Goal: Book appointment/travel/reservation

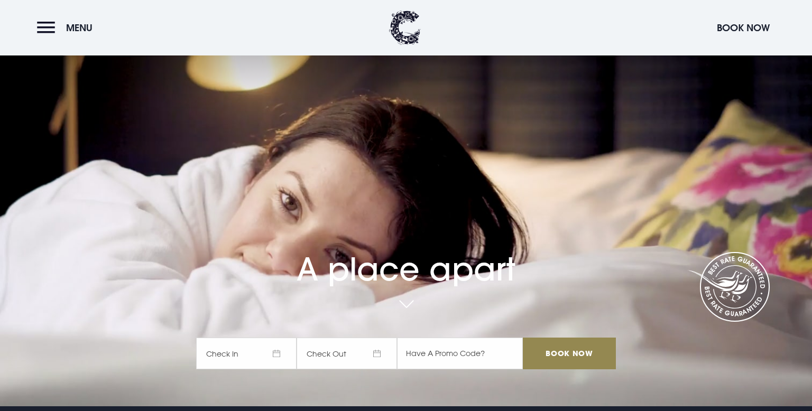
click at [55, 26] on button "Menu" at bounding box center [67, 27] width 61 height 23
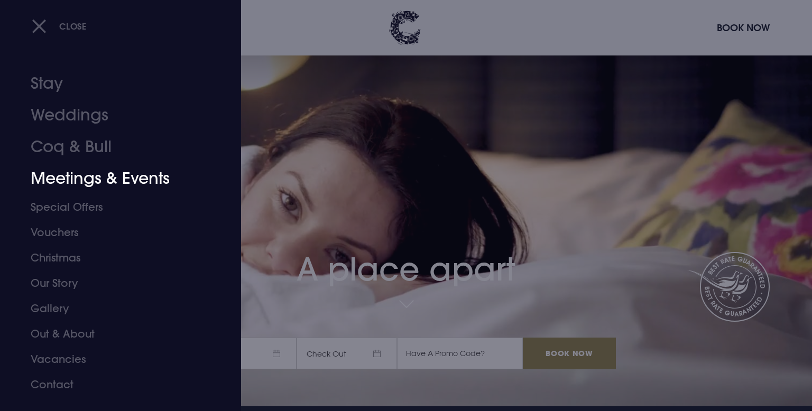
click at [88, 172] on link "Meetings & Events" at bounding box center [114, 179] width 167 height 32
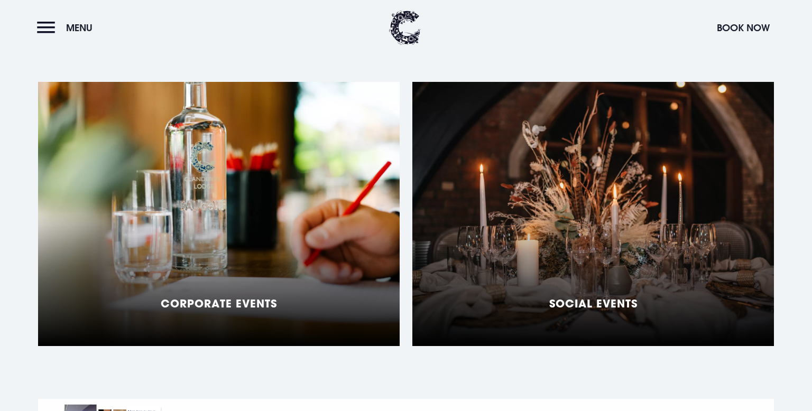
scroll to position [796, 0]
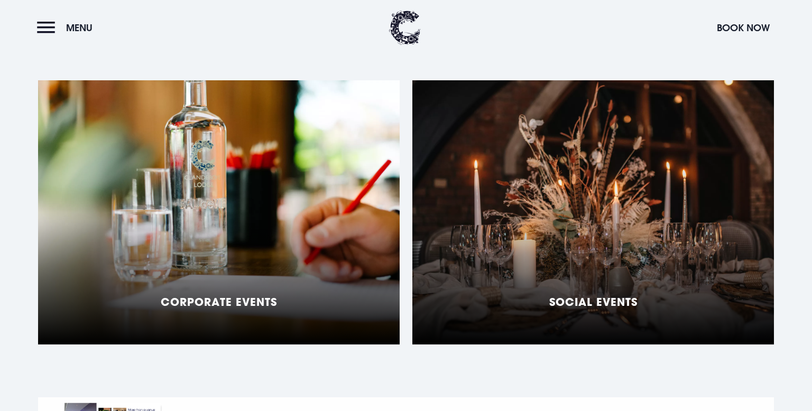
click at [540, 238] on div "Social Events" at bounding box center [592, 212] width 361 height 264
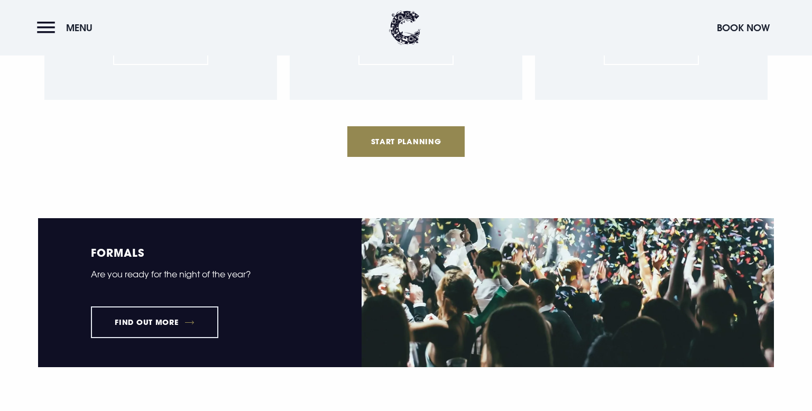
scroll to position [1239, 0]
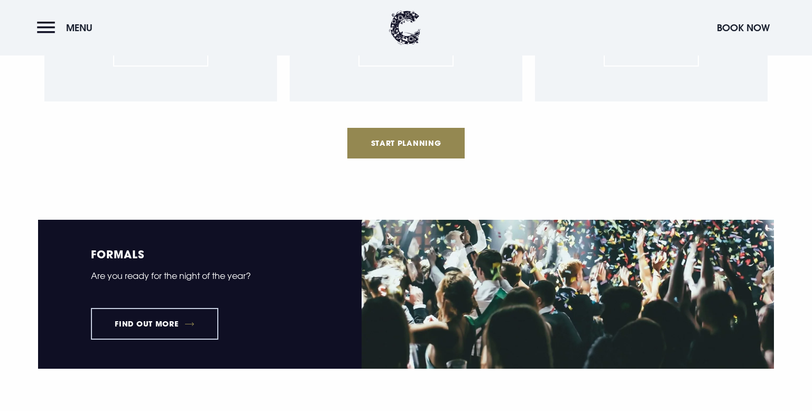
click at [208, 316] on link "Find out more" at bounding box center [154, 324] width 127 height 32
